Goal: Task Accomplishment & Management: Manage account settings

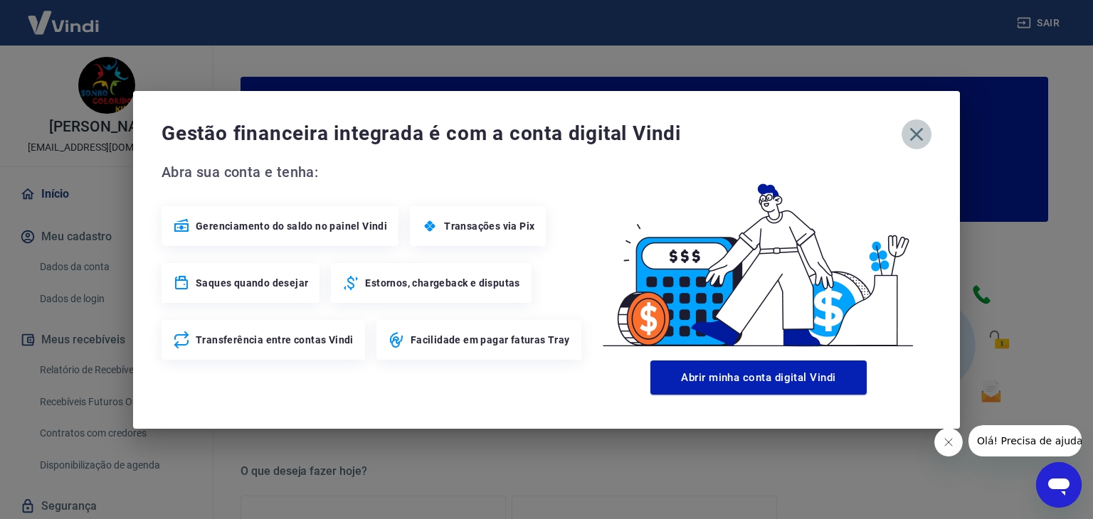
click at [913, 134] on icon "button" at bounding box center [916, 134] width 23 height 23
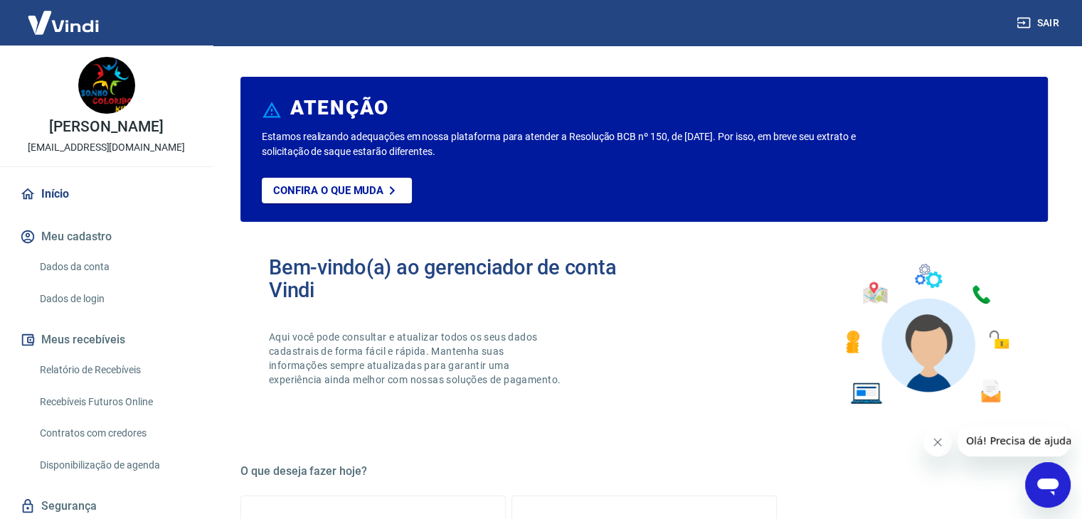
click at [80, 282] on link "Dados da conta" at bounding box center [114, 267] width 161 height 29
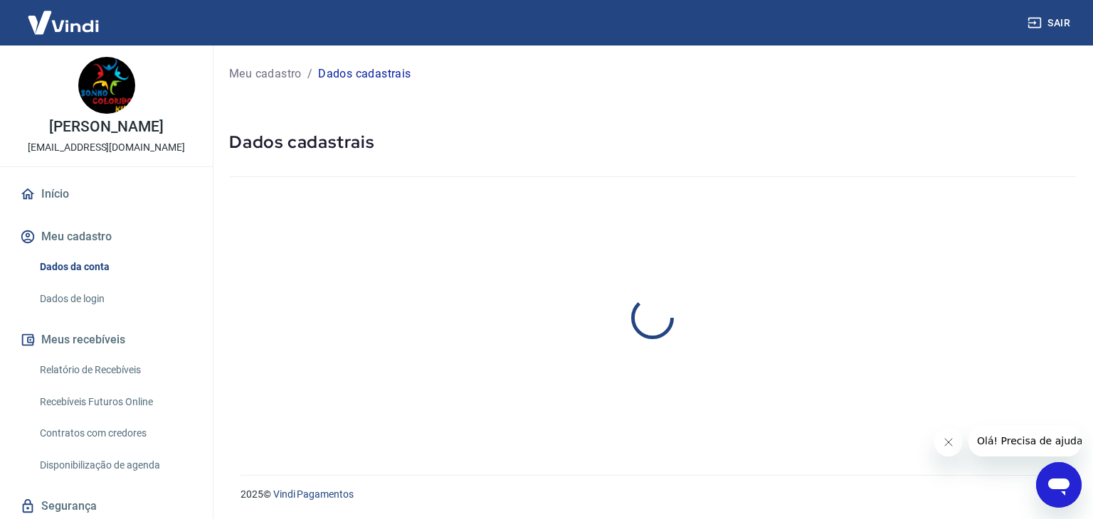
select select "SP"
select select "business"
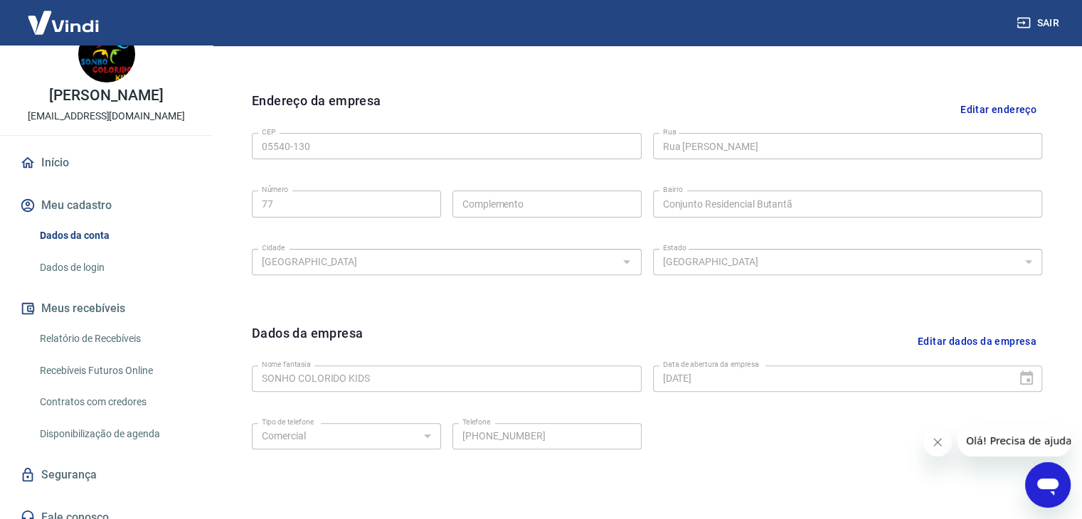
scroll to position [60, 0]
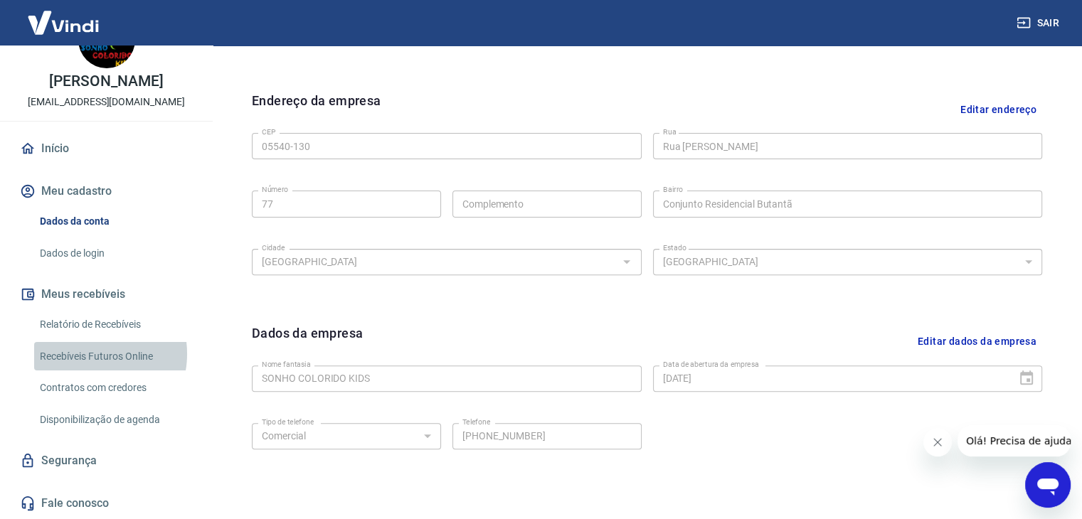
click at [91, 354] on link "Recebíveis Futuros Online" at bounding box center [114, 356] width 161 height 29
click at [83, 325] on link "Relatório de Recebíveis" at bounding box center [114, 324] width 161 height 29
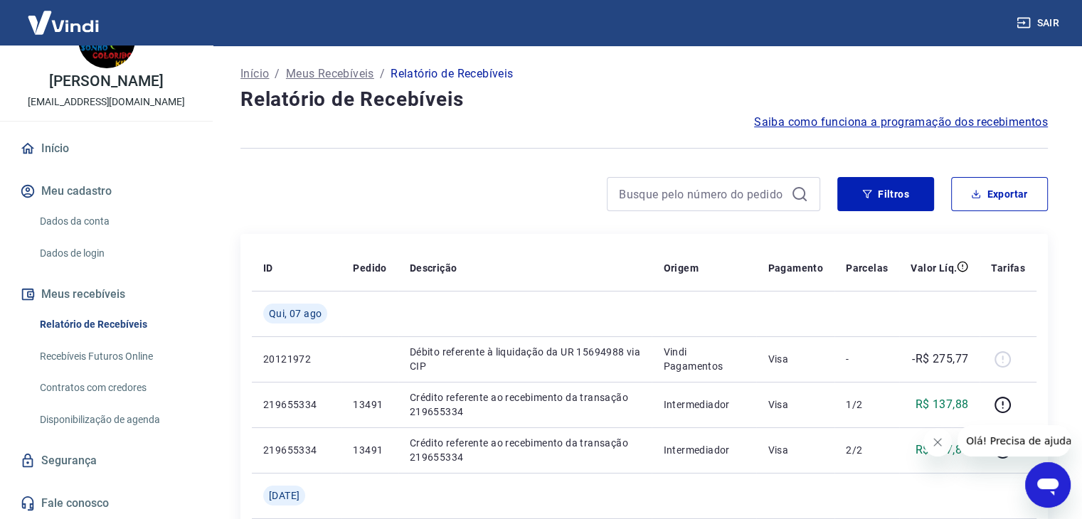
click at [98, 357] on link "Recebíveis Futuros Online" at bounding box center [114, 356] width 161 height 29
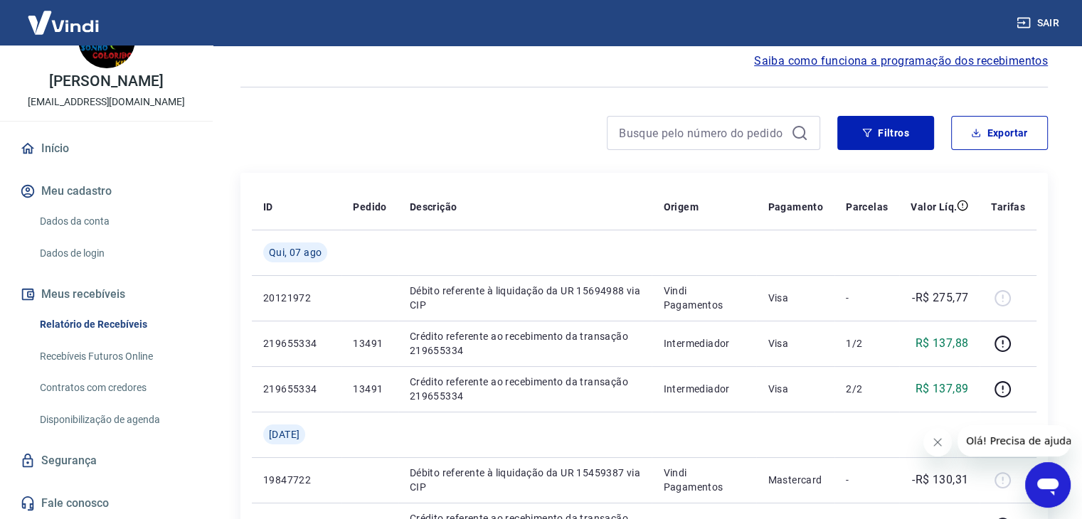
scroll to position [142, 0]
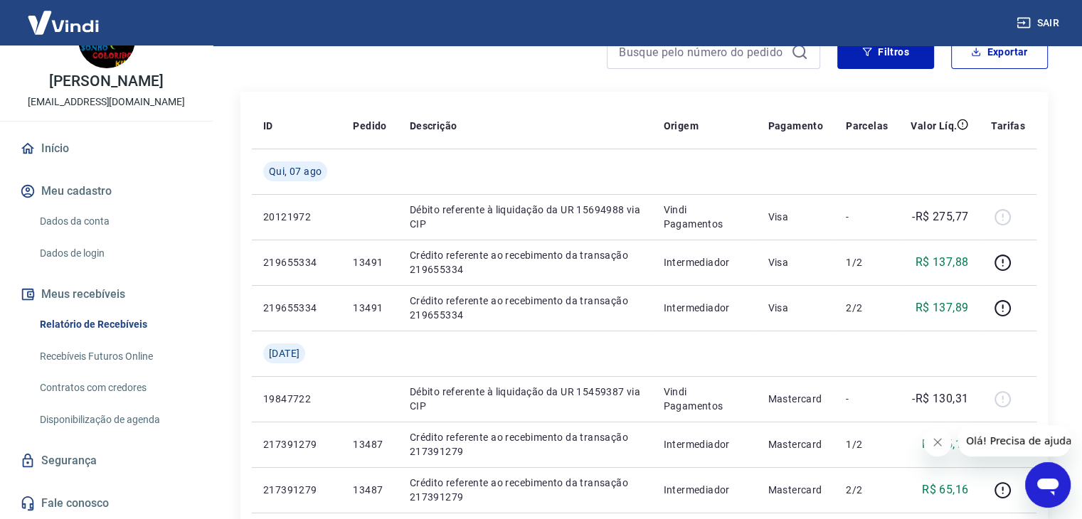
click at [58, 356] on link "Recebíveis Futuros Online" at bounding box center [114, 356] width 161 height 29
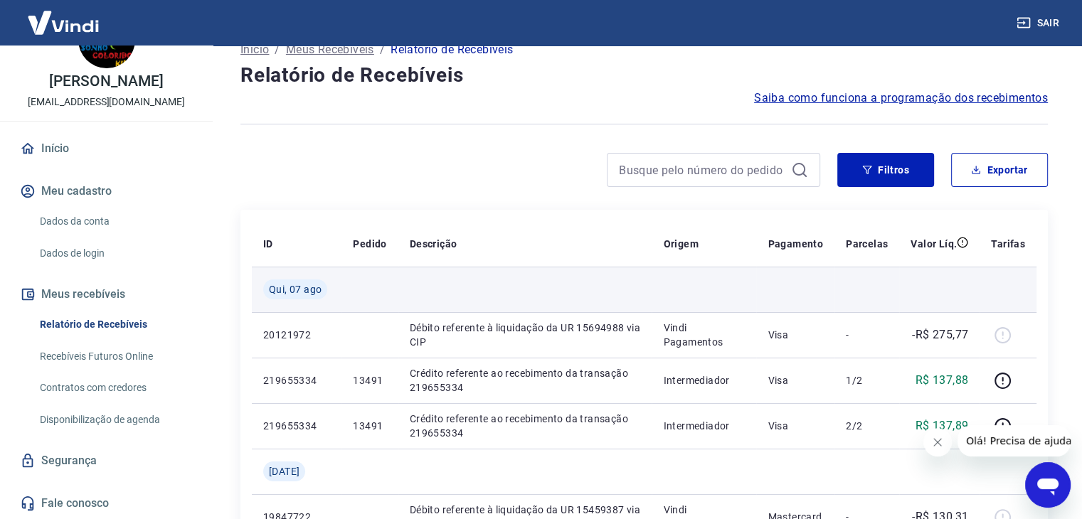
scroll to position [0, 0]
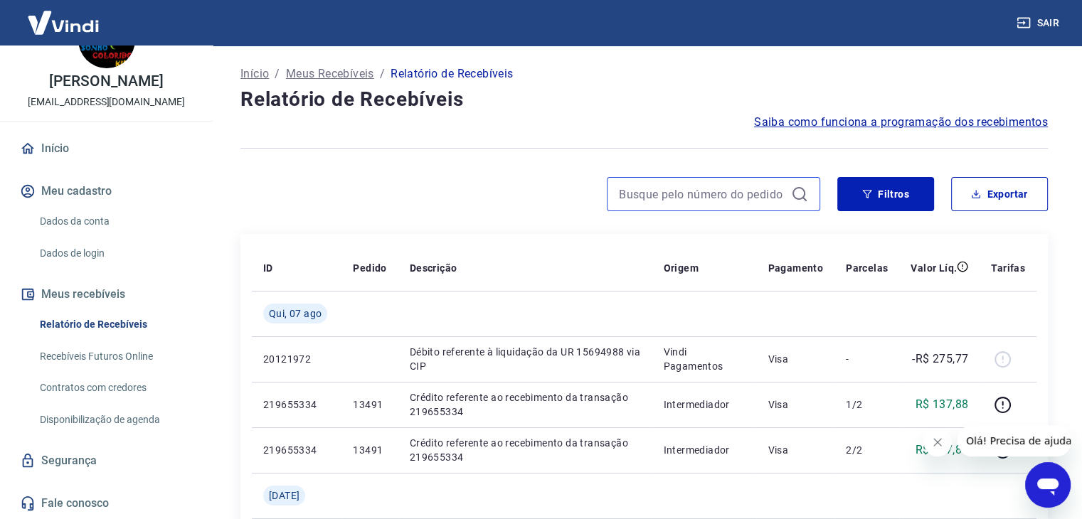
click at [726, 200] on input at bounding box center [702, 194] width 166 height 21
drag, startPoint x: 100, startPoint y: 289, endPoint x: 127, endPoint y: 362, distance: 78.3
click at [100, 289] on button "Meus recebíveis" at bounding box center [106, 294] width 179 height 31
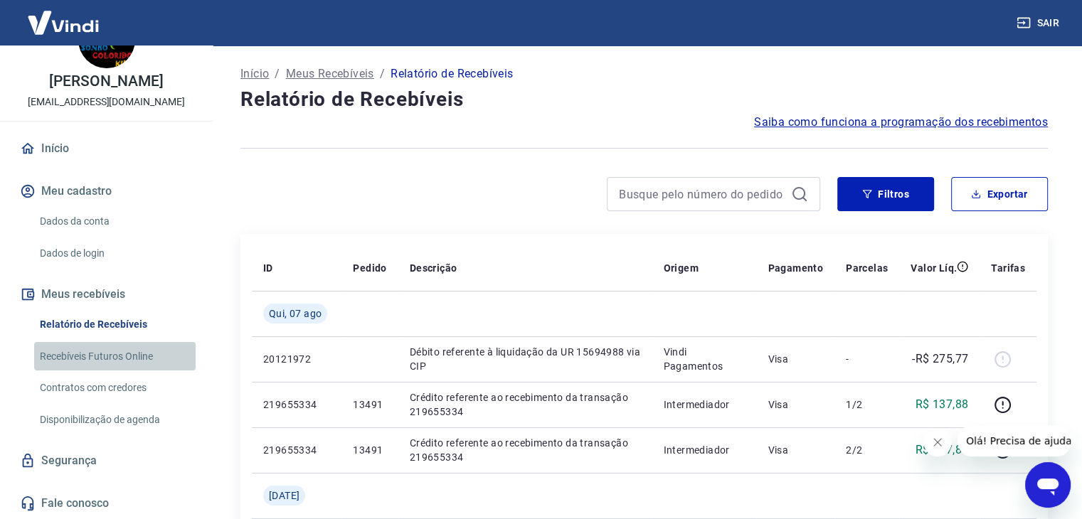
click at [129, 359] on link "Recebíveis Futuros Online" at bounding box center [114, 356] width 161 height 29
